Goal: Task Accomplishment & Management: Complete application form

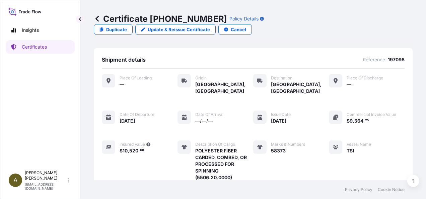
scroll to position [117, 0]
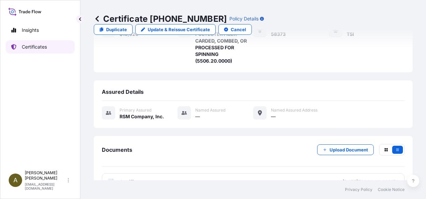
click at [35, 47] on p "Certificates" at bounding box center [34, 47] width 25 height 7
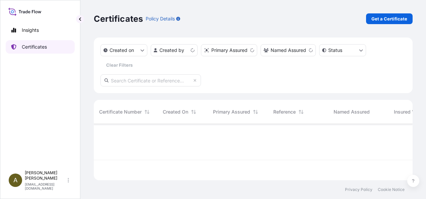
scroll to position [55, 314]
click at [384, 19] on p "Get a Certificate" at bounding box center [390, 18] width 36 height 7
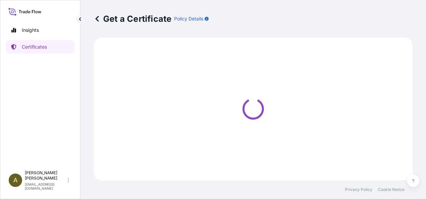
select select "Ocean Vessel"
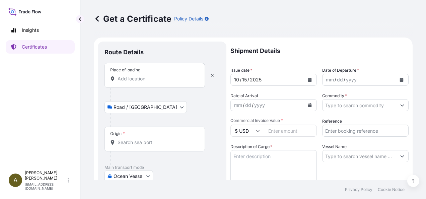
click at [135, 82] on div "Place of loading" at bounding box center [155, 75] width 101 height 25
click at [135, 82] on input "Place of loading" at bounding box center [157, 78] width 79 height 7
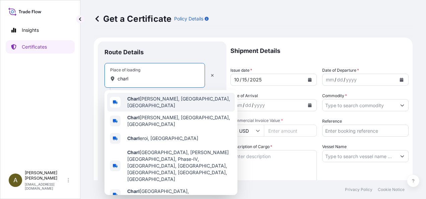
click at [148, 103] on span "[PERSON_NAME], [GEOGRAPHIC_DATA], [GEOGRAPHIC_DATA]" at bounding box center [179, 101] width 105 height 13
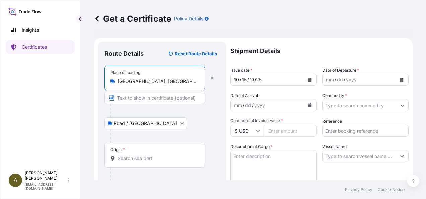
type input "[GEOGRAPHIC_DATA], [GEOGRAPHIC_DATA], [GEOGRAPHIC_DATA]"
click at [137, 156] on input "Origin *" at bounding box center [157, 158] width 79 height 7
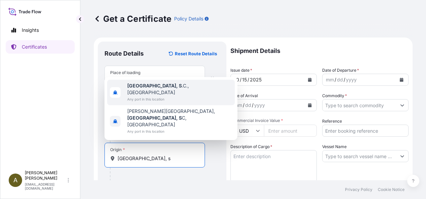
click at [176, 103] on span "Any port in this location" at bounding box center [179, 99] width 105 height 7
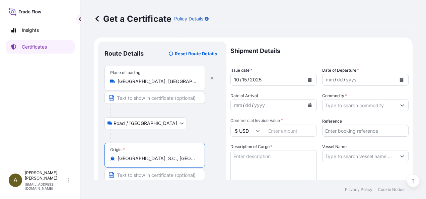
scroll to position [84, 0]
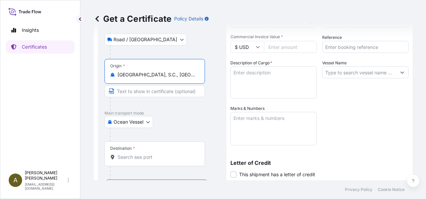
type input "[GEOGRAPHIC_DATA], S.C., [GEOGRAPHIC_DATA]"
click at [130, 152] on div "Destination *" at bounding box center [155, 153] width 101 height 25
click at [130, 154] on input "Destination *" at bounding box center [157, 157] width 79 height 7
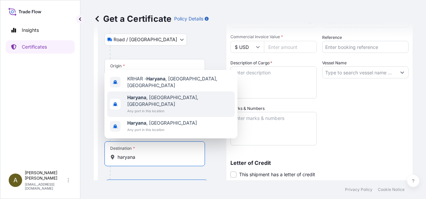
click at [156, 105] on span "[GEOGRAPHIC_DATA] , [GEOGRAPHIC_DATA], [GEOGRAPHIC_DATA]" at bounding box center [179, 100] width 105 height 13
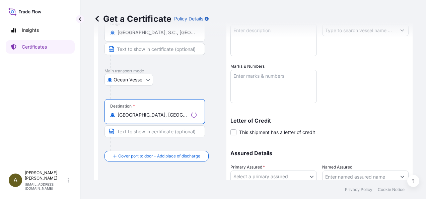
scroll to position [168, 0]
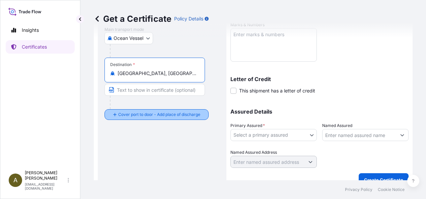
type input "[GEOGRAPHIC_DATA], [GEOGRAPHIC_DATA], [GEOGRAPHIC_DATA]"
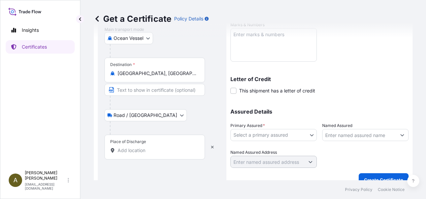
click at [132, 154] on div "Place of Discharge" at bounding box center [155, 147] width 101 height 25
click at [132, 154] on input "Place of Discharge" at bounding box center [157, 150] width 79 height 7
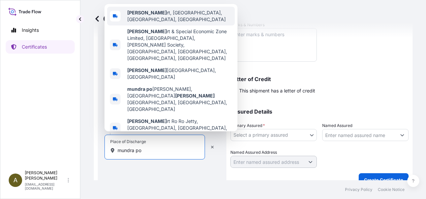
click at [154, 23] on span "Mundra po rt, [GEOGRAPHIC_DATA], [GEOGRAPHIC_DATA], [GEOGRAPHIC_DATA]" at bounding box center [179, 15] width 105 height 13
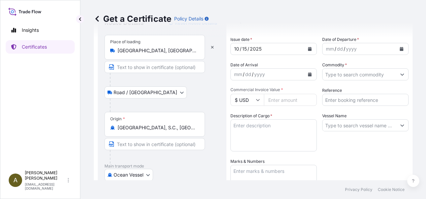
scroll to position [0, 0]
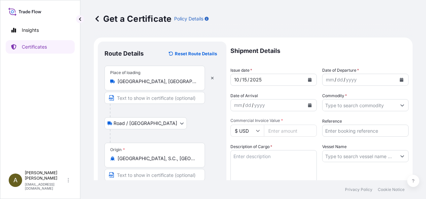
type input "Mundra port, [GEOGRAPHIC_DATA], [GEOGRAPHIC_DATA], [GEOGRAPHIC_DATA]"
click at [400, 78] on icon "Calendar" at bounding box center [402, 80] width 4 height 4
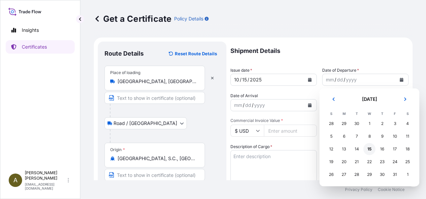
click at [371, 152] on div "15" at bounding box center [370, 149] width 12 height 12
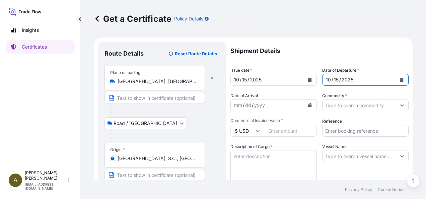
click at [352, 105] on input "Commodity *" at bounding box center [360, 105] width 74 height 12
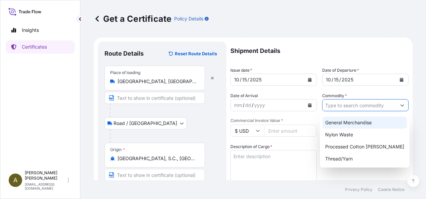
click at [374, 124] on div "General Merchandise" at bounding box center [365, 123] width 84 height 12
type input "General Merchandise"
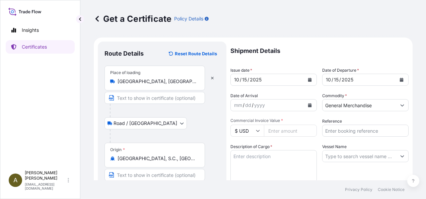
click at [271, 132] on input "Commercial Invoice Value *" at bounding box center [290, 131] width 53 height 12
type input "8779.21"
type input "014269"
type textarea "h"
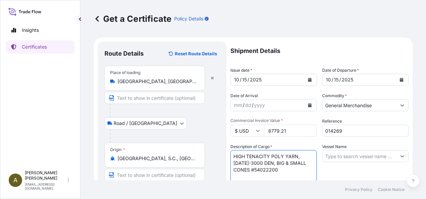
type textarea "HIGH TENACITY POLY YARN, [DATE]-3000 DEN, BIG & SMALL CONES #54022200"
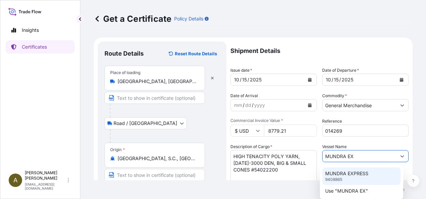
click at [363, 174] on p "MUNDRA EXPRESS" at bounding box center [346, 173] width 43 height 7
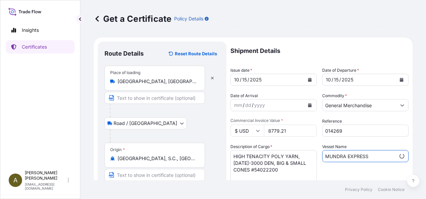
scroll to position [84, 0]
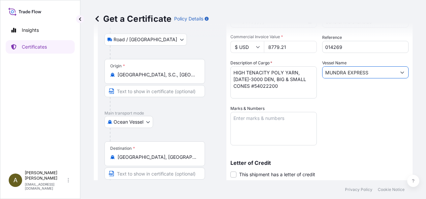
type input "MUNDRA EXPRESS"
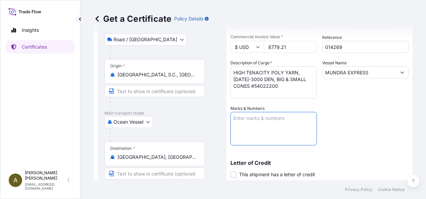
click at [253, 119] on textarea "Marks & Numbers" at bounding box center [274, 129] width 86 height 34
type textarea "BEAU 4206260, HAMU 2118487"
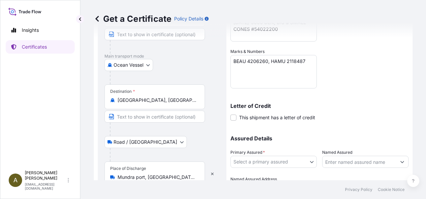
scroll to position [178, 0]
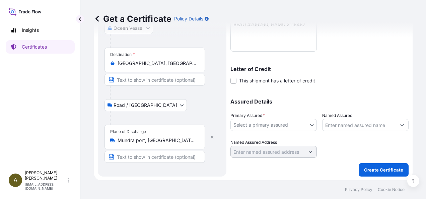
click at [312, 124] on body "Insights Certificates A [PERSON_NAME] [PERSON_NAME][EMAIL_ADDRESS][DOMAIN_NAME]…" at bounding box center [213, 99] width 426 height 199
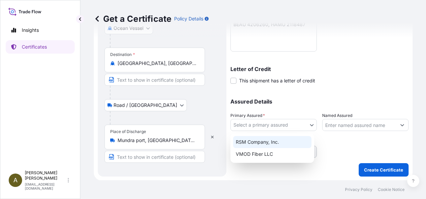
click at [269, 143] on div "RSM Company, Inc." at bounding box center [272, 142] width 78 height 12
select select "31552"
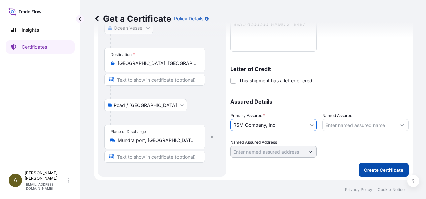
click at [367, 171] on p "Create Certificate" at bounding box center [383, 170] width 39 height 7
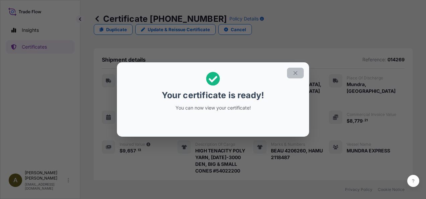
click at [297, 71] on icon "button" at bounding box center [296, 73] width 6 height 6
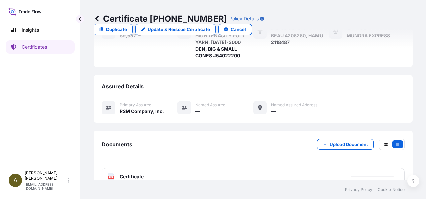
scroll to position [117, 0]
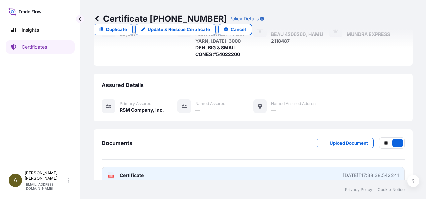
click at [193, 167] on link "PDF Certificate [DATE]T17:38:38.542241" at bounding box center [253, 175] width 303 height 17
